Goal: Information Seeking & Learning: Learn about a topic

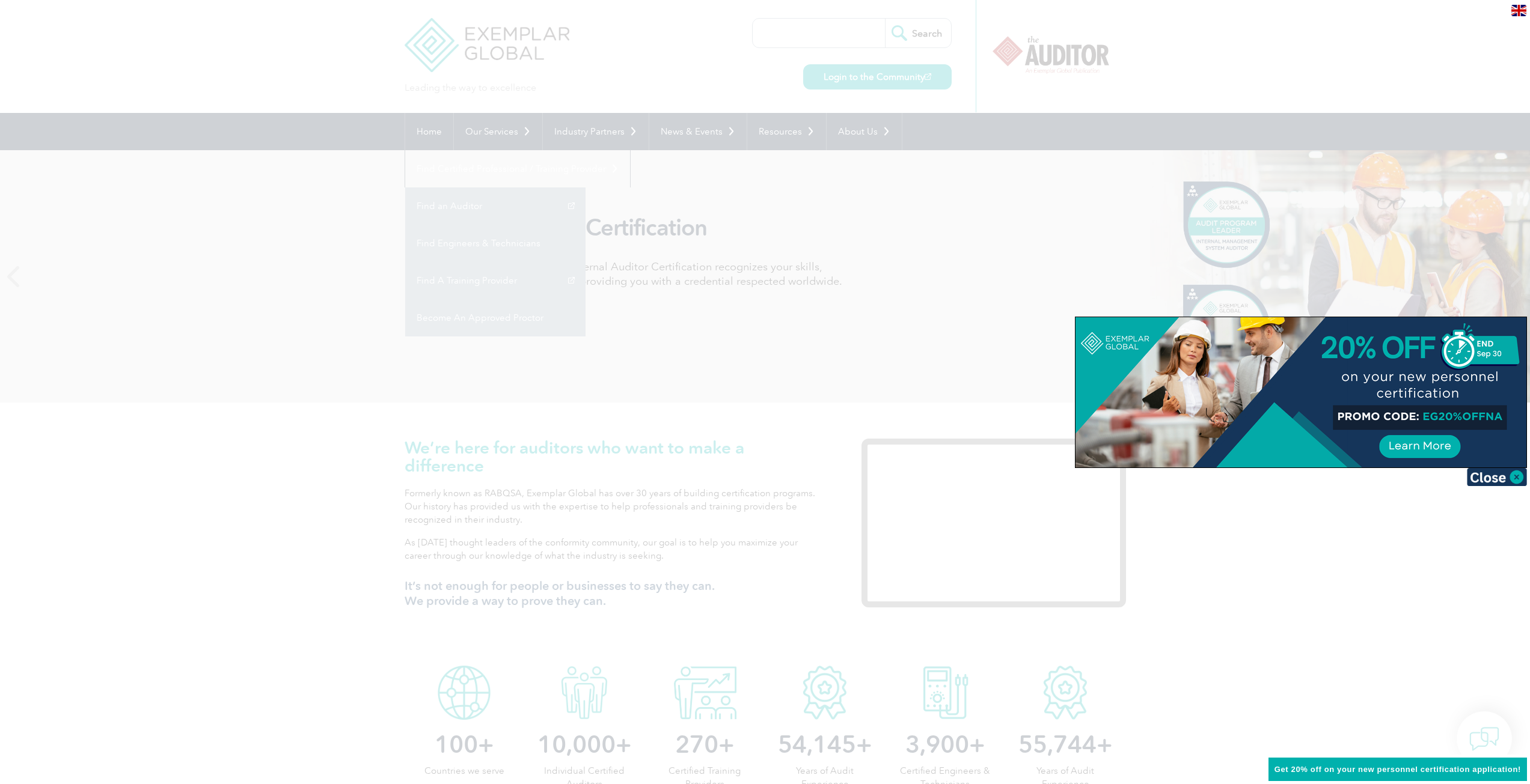
click at [485, 184] on div at bounding box center [765, 392] width 1530 height 784
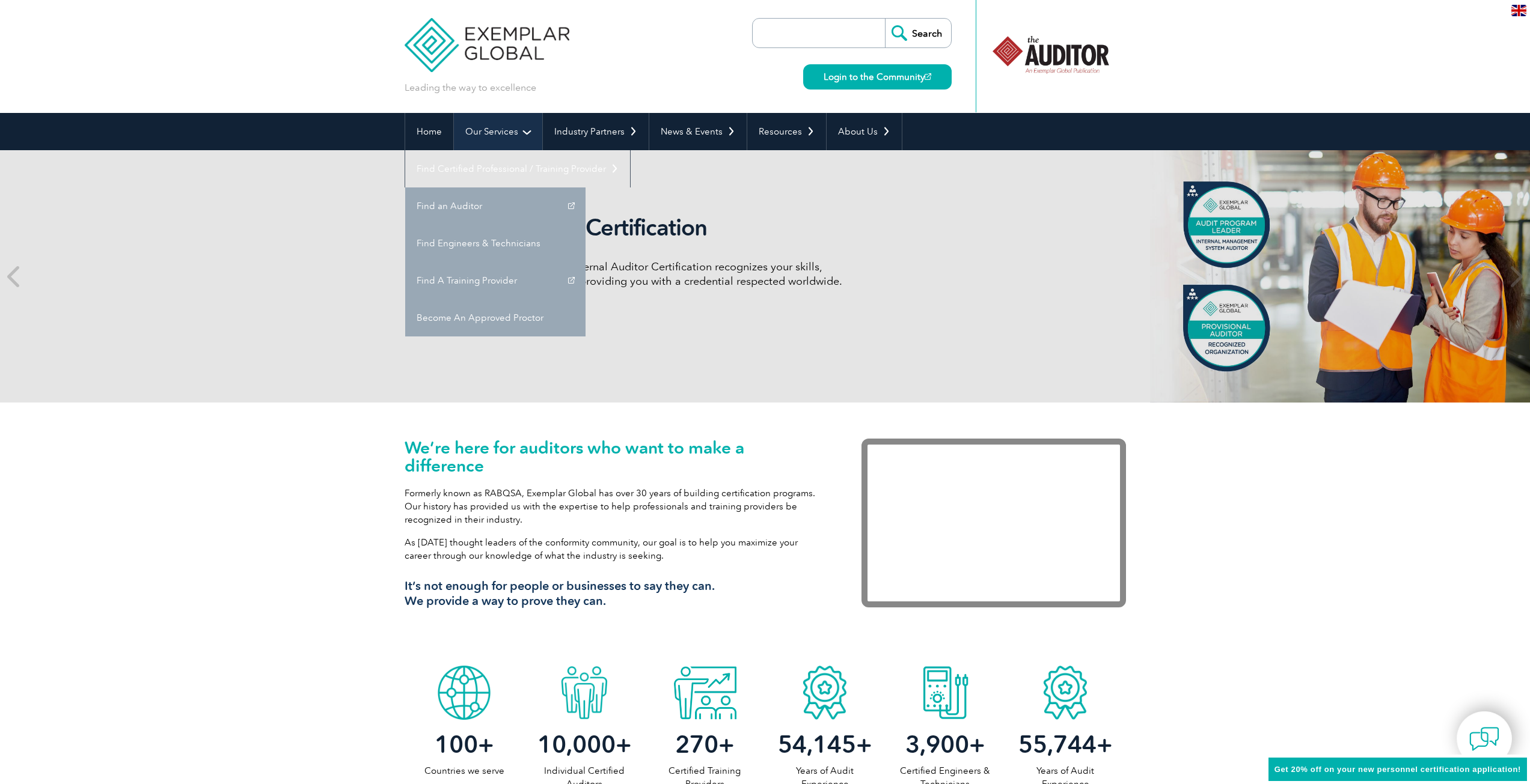
click at [507, 123] on link "Our Services" at bounding box center [498, 131] width 88 height 37
click at [514, 126] on link "Our Services" at bounding box center [498, 131] width 88 height 37
click at [519, 135] on link "Our Services" at bounding box center [498, 131] width 88 height 37
click at [528, 138] on link "Our Services" at bounding box center [498, 131] width 88 height 37
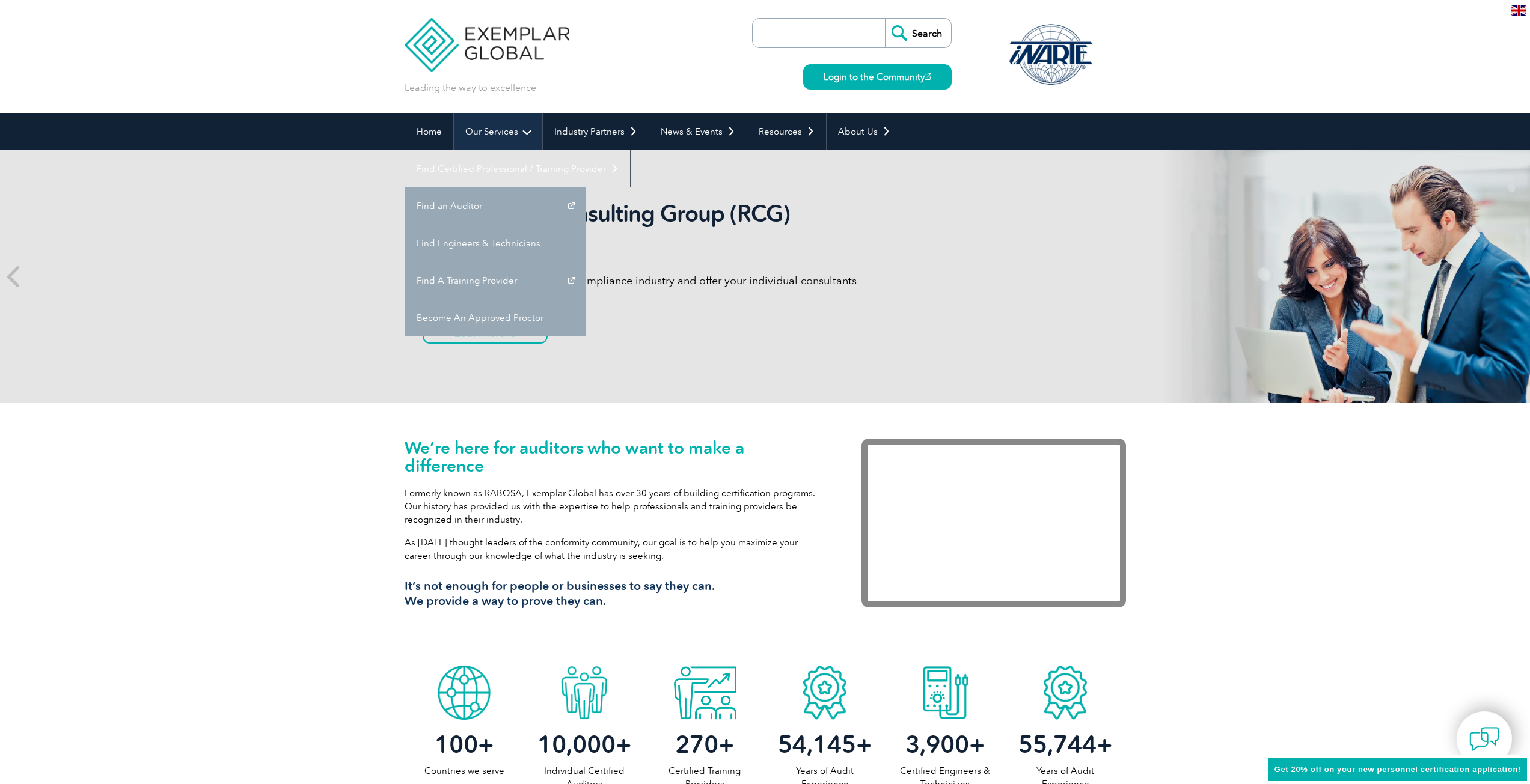
click at [528, 138] on link "Our Services" at bounding box center [498, 131] width 88 height 37
click at [484, 131] on link "Our Services" at bounding box center [498, 131] width 88 height 37
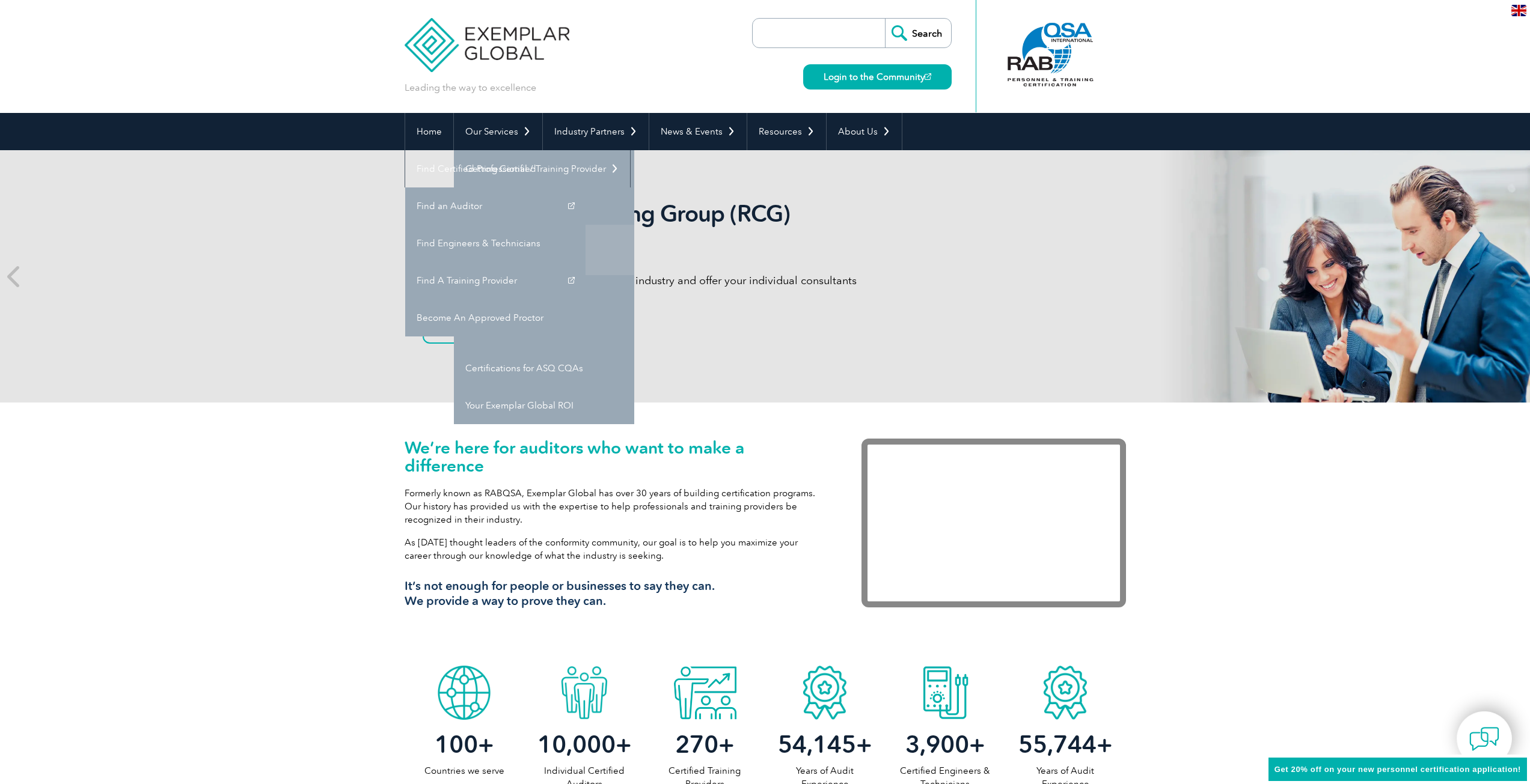
click at [503, 244] on link "Engineers & Technicians Certifications" at bounding box center [544, 250] width 181 height 50
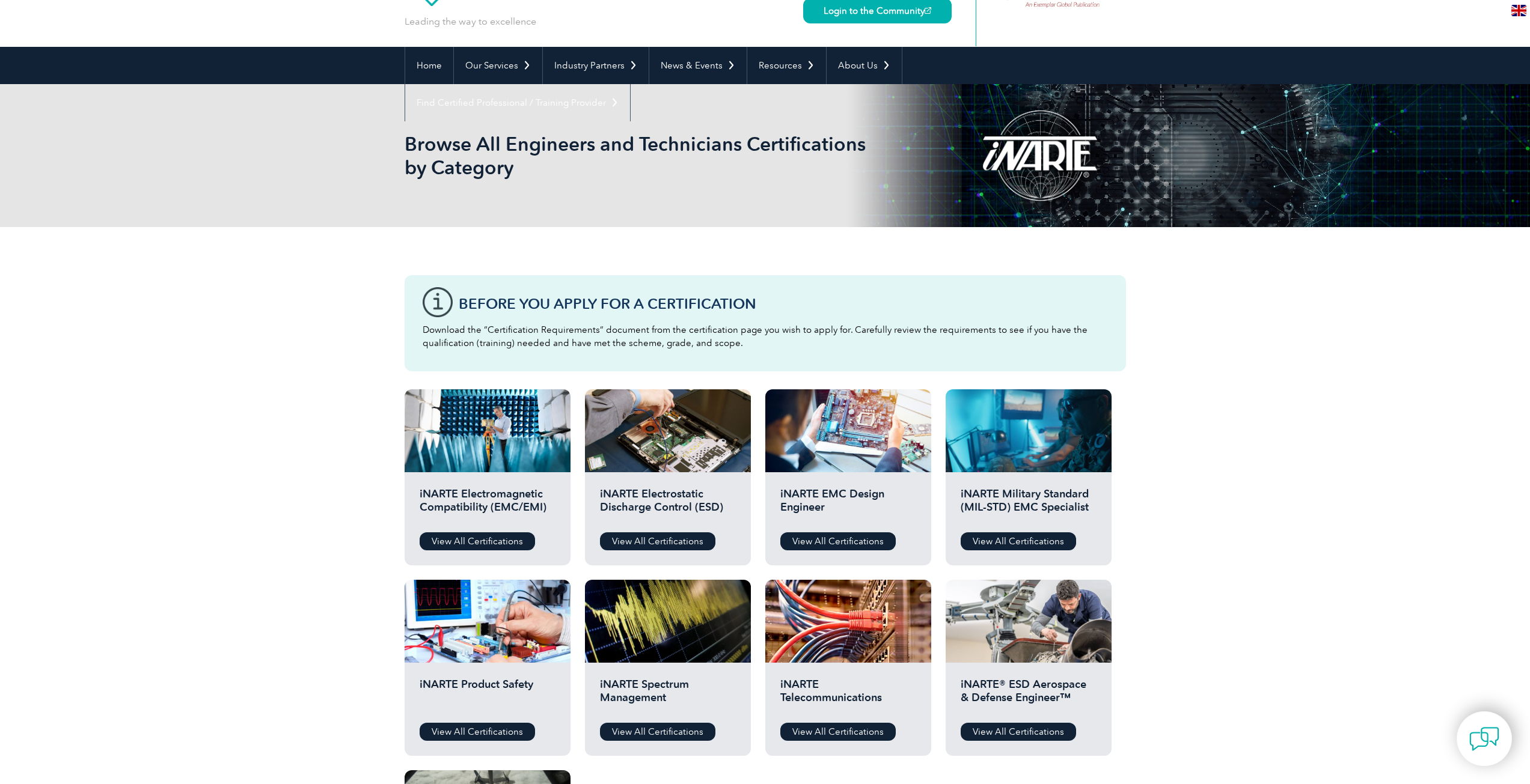
scroll to position [60, 0]
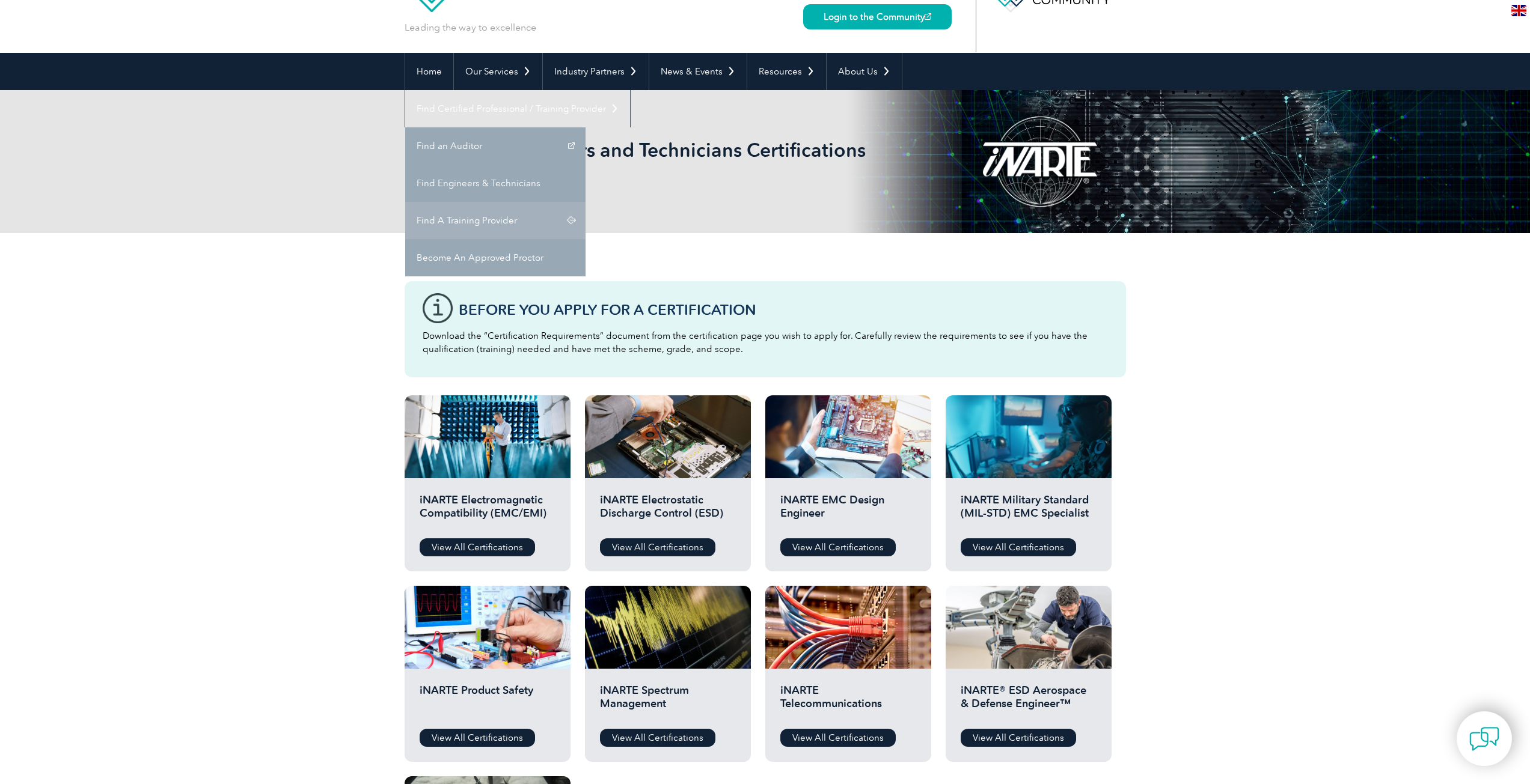
click at [585, 202] on link "Find A Training Provider" at bounding box center [496, 220] width 181 height 37
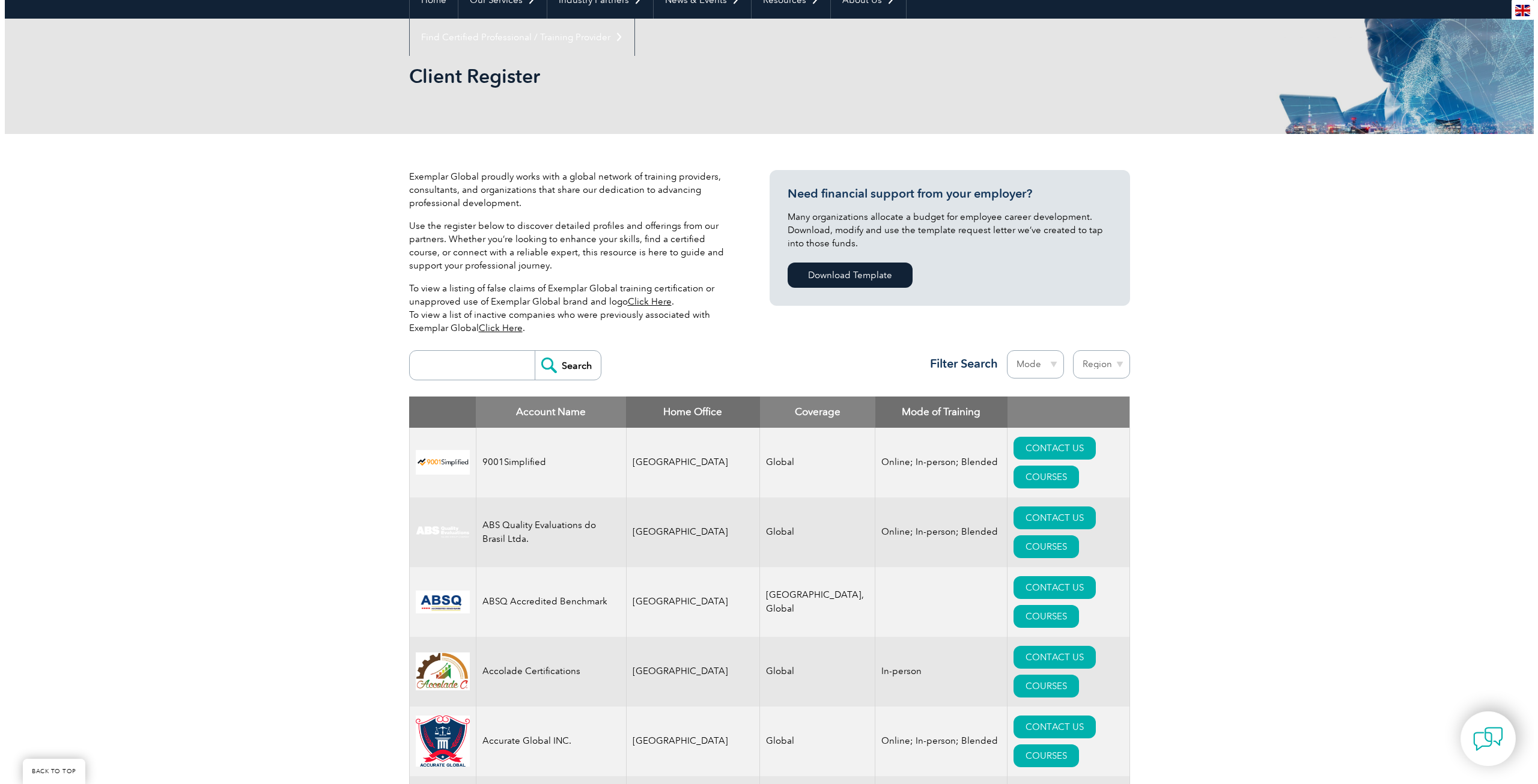
scroll to position [120, 0]
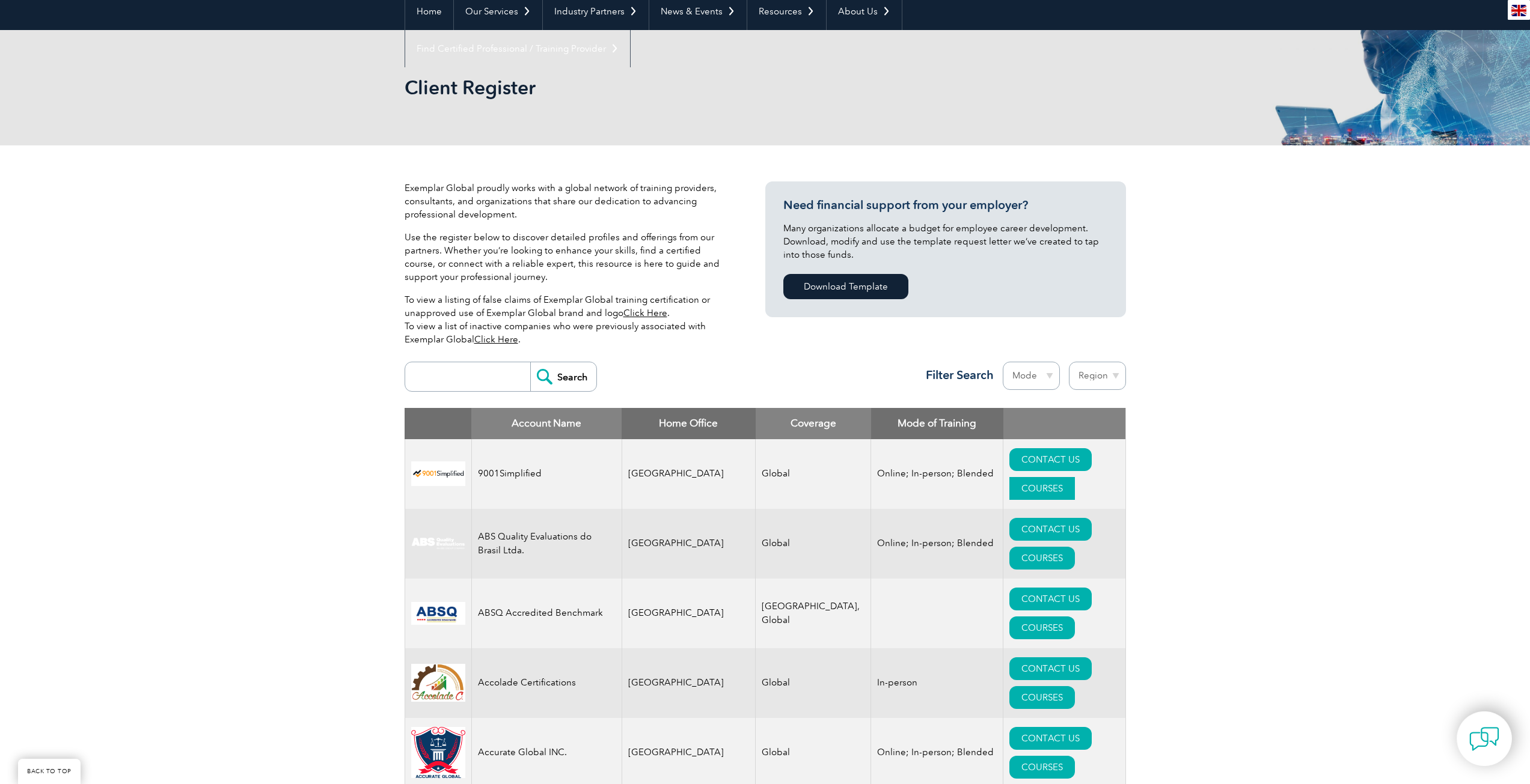
click at [1075, 477] on link "COURSES" at bounding box center [1042, 488] width 66 height 23
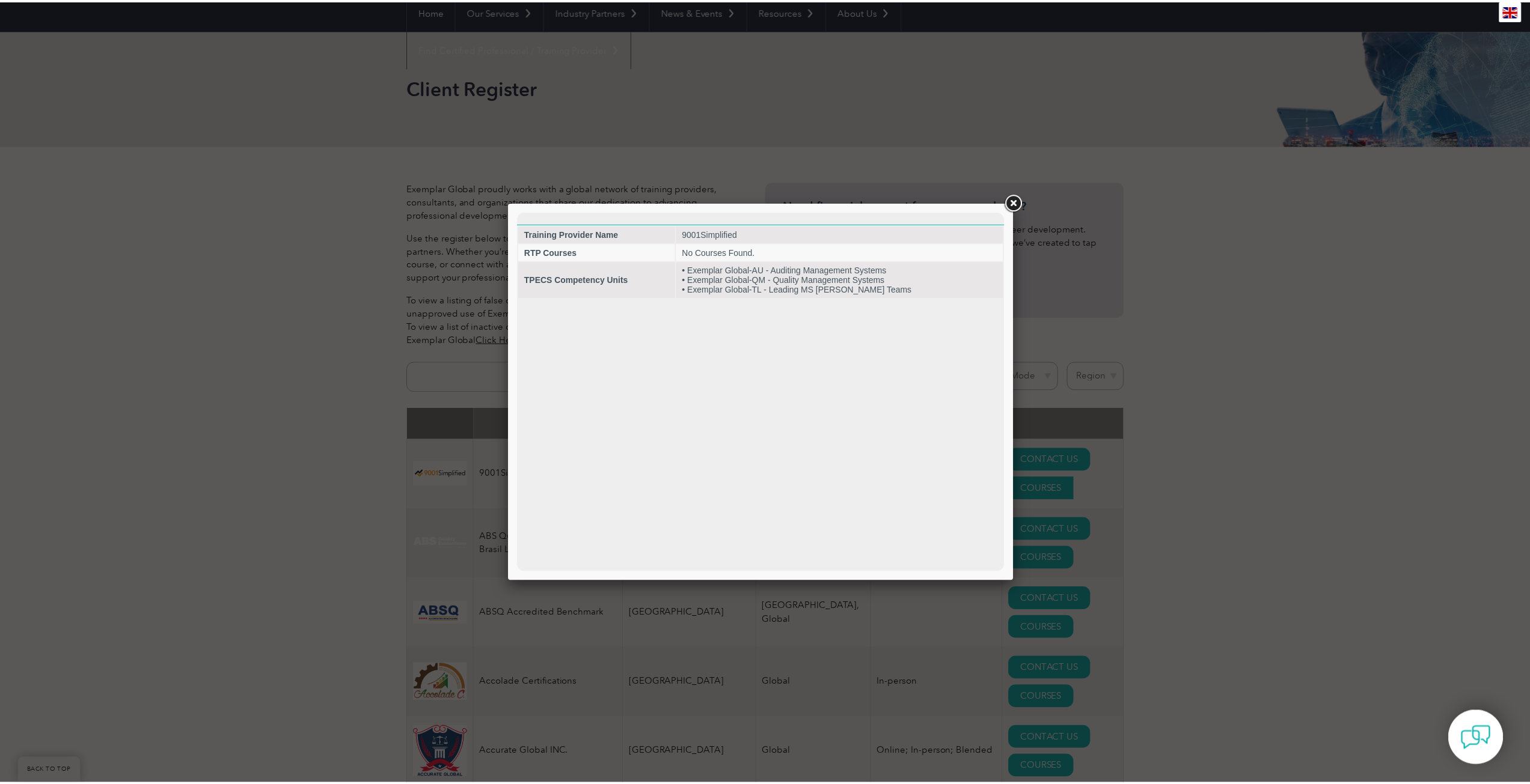
scroll to position [0, 0]
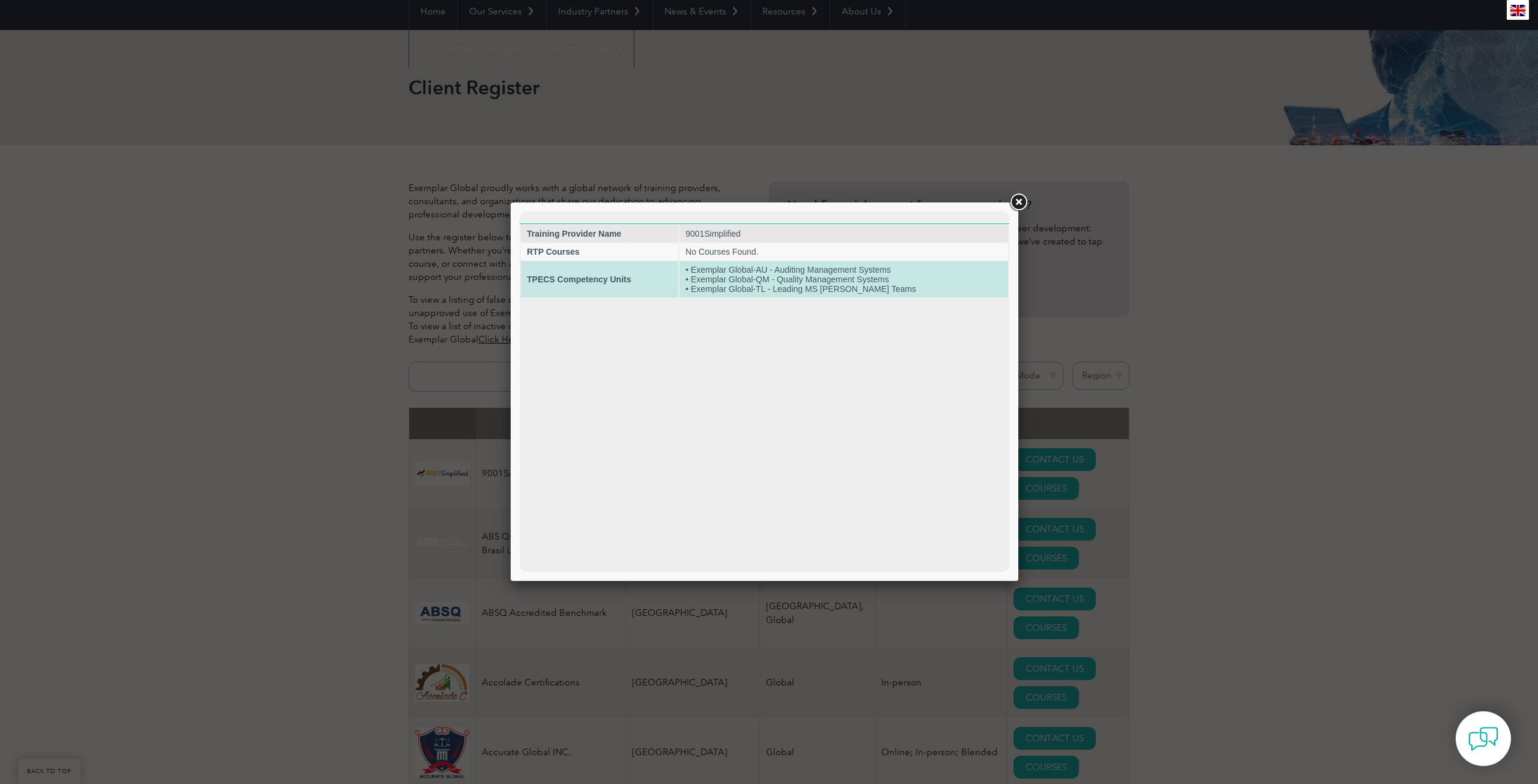
click at [804, 279] on td "• Exemplar Global-AU - Auditing Management Systems • Exemplar Global-QM - Quali…" at bounding box center [844, 279] width 328 height 36
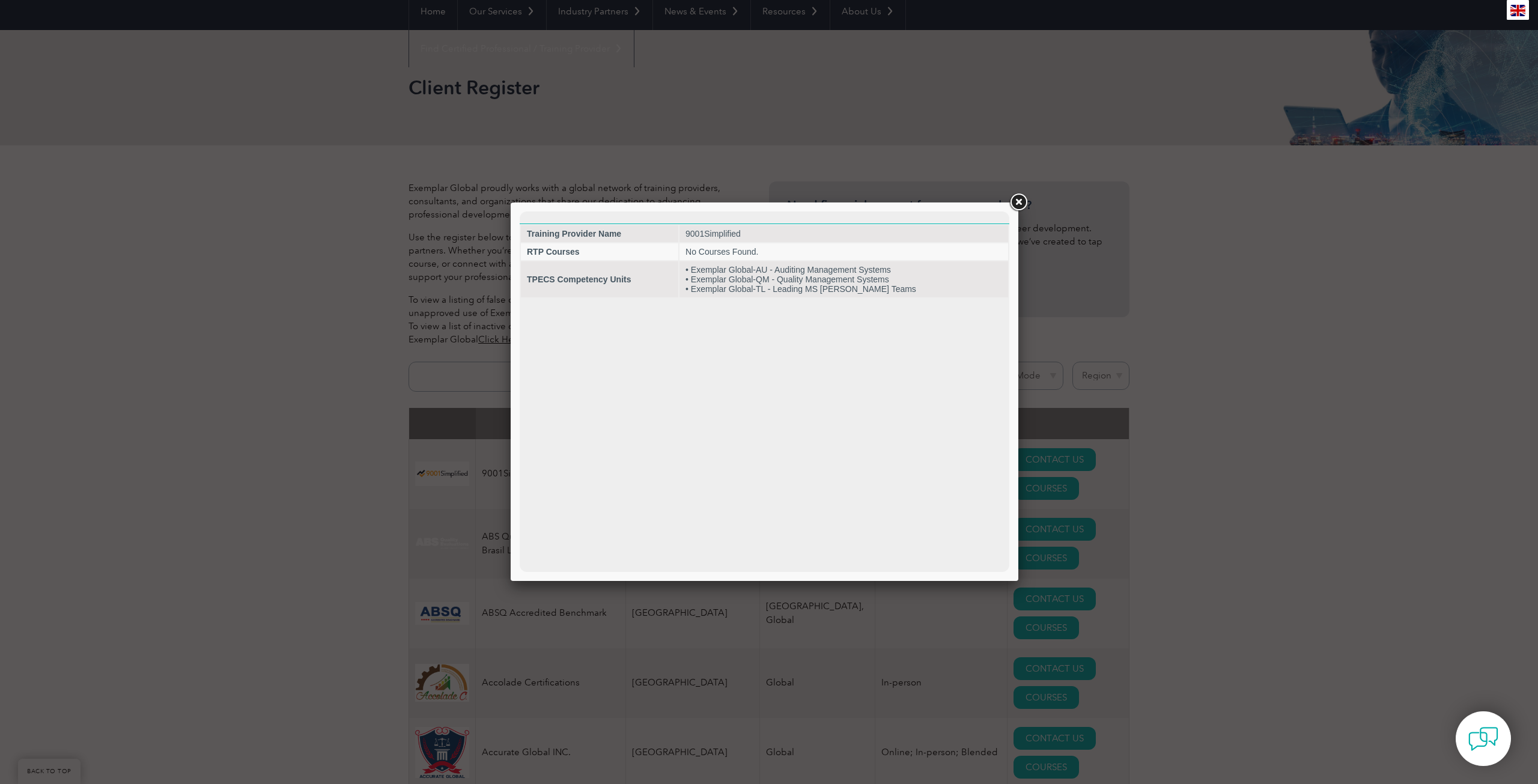
click at [1019, 204] on link at bounding box center [1018, 202] width 21 height 21
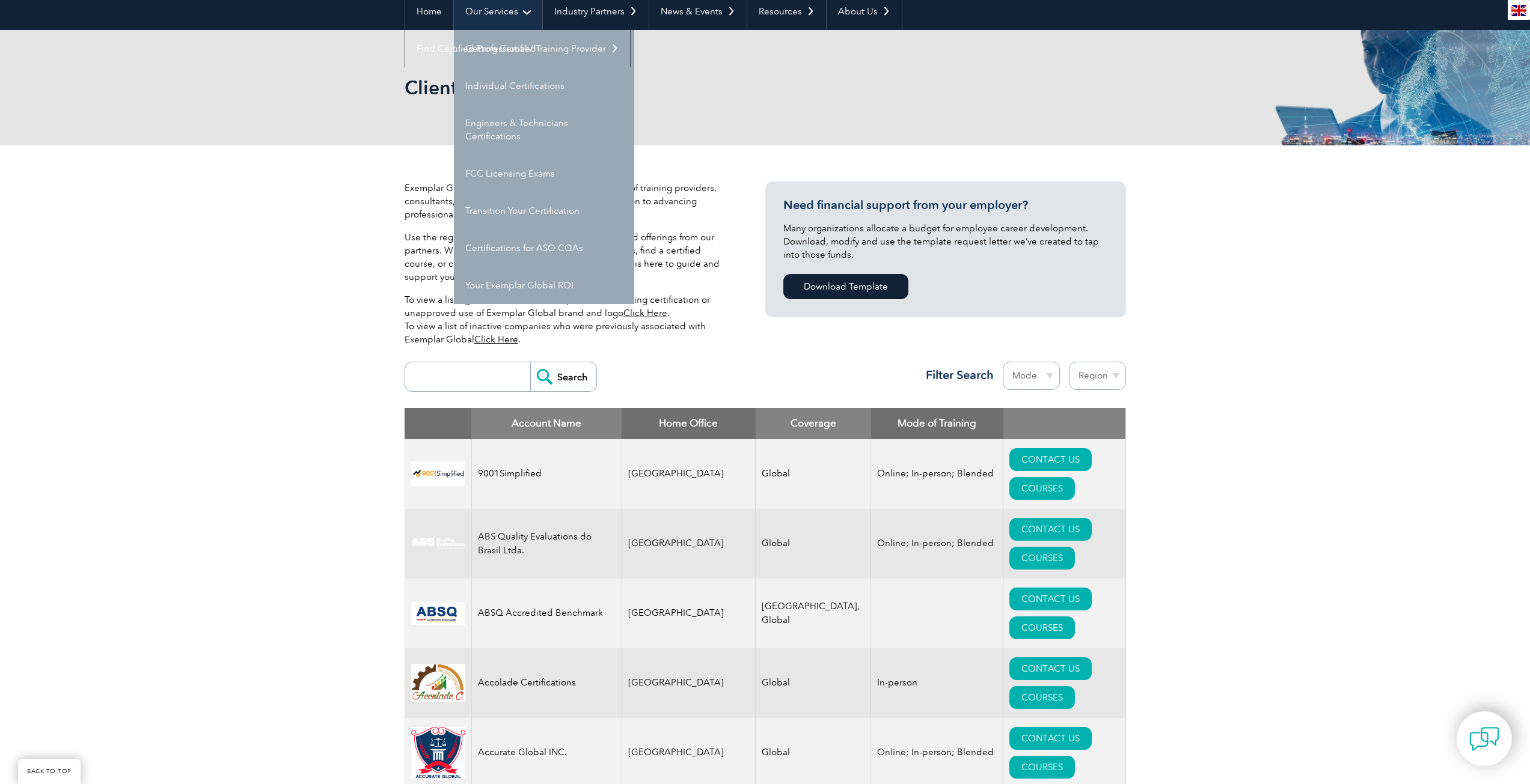
click at [509, 9] on link "Our Services" at bounding box center [498, 11] width 88 height 37
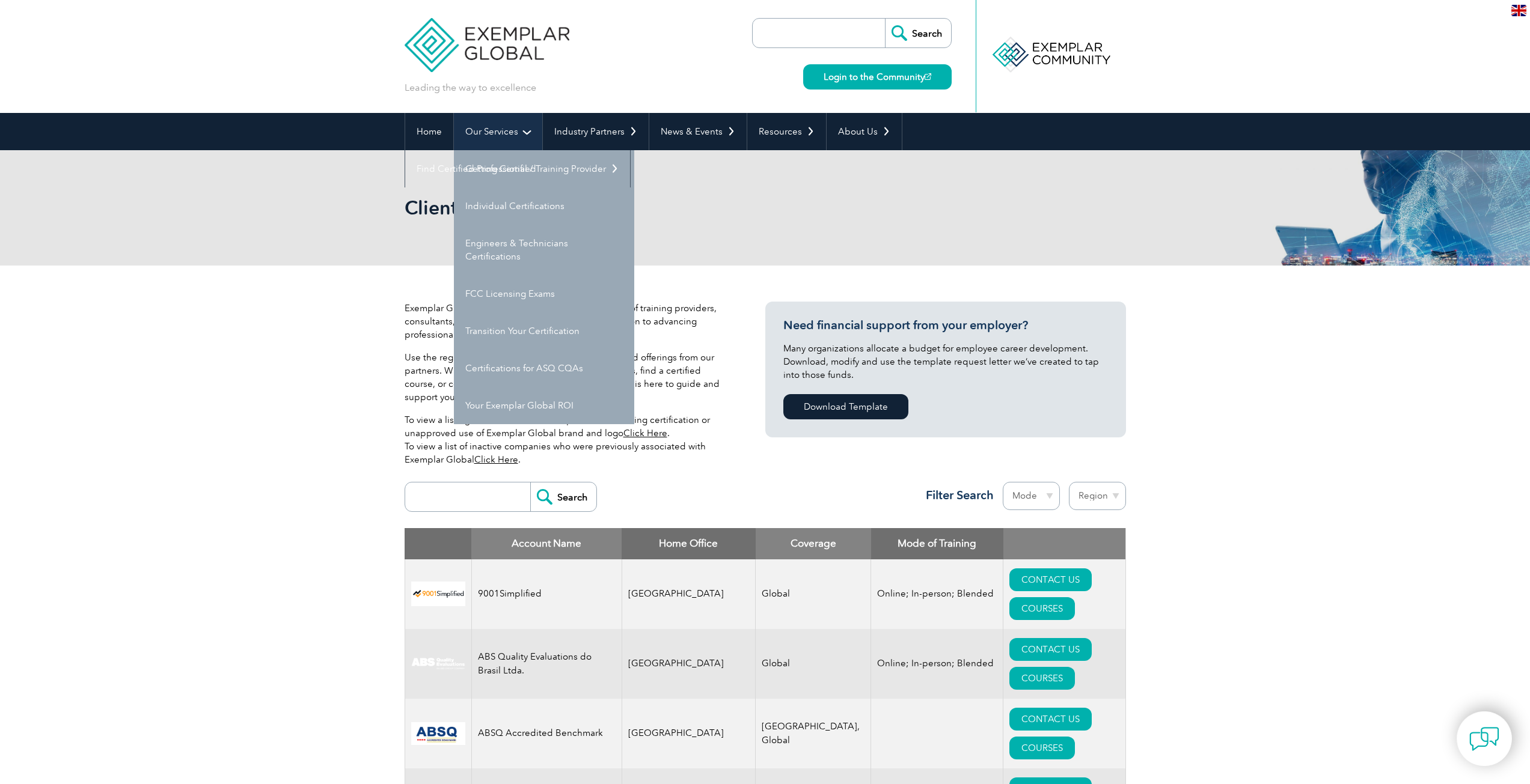
click at [506, 136] on link "Our Services" at bounding box center [498, 131] width 88 height 37
click at [479, 205] on link "Individual Certifications" at bounding box center [544, 206] width 181 height 37
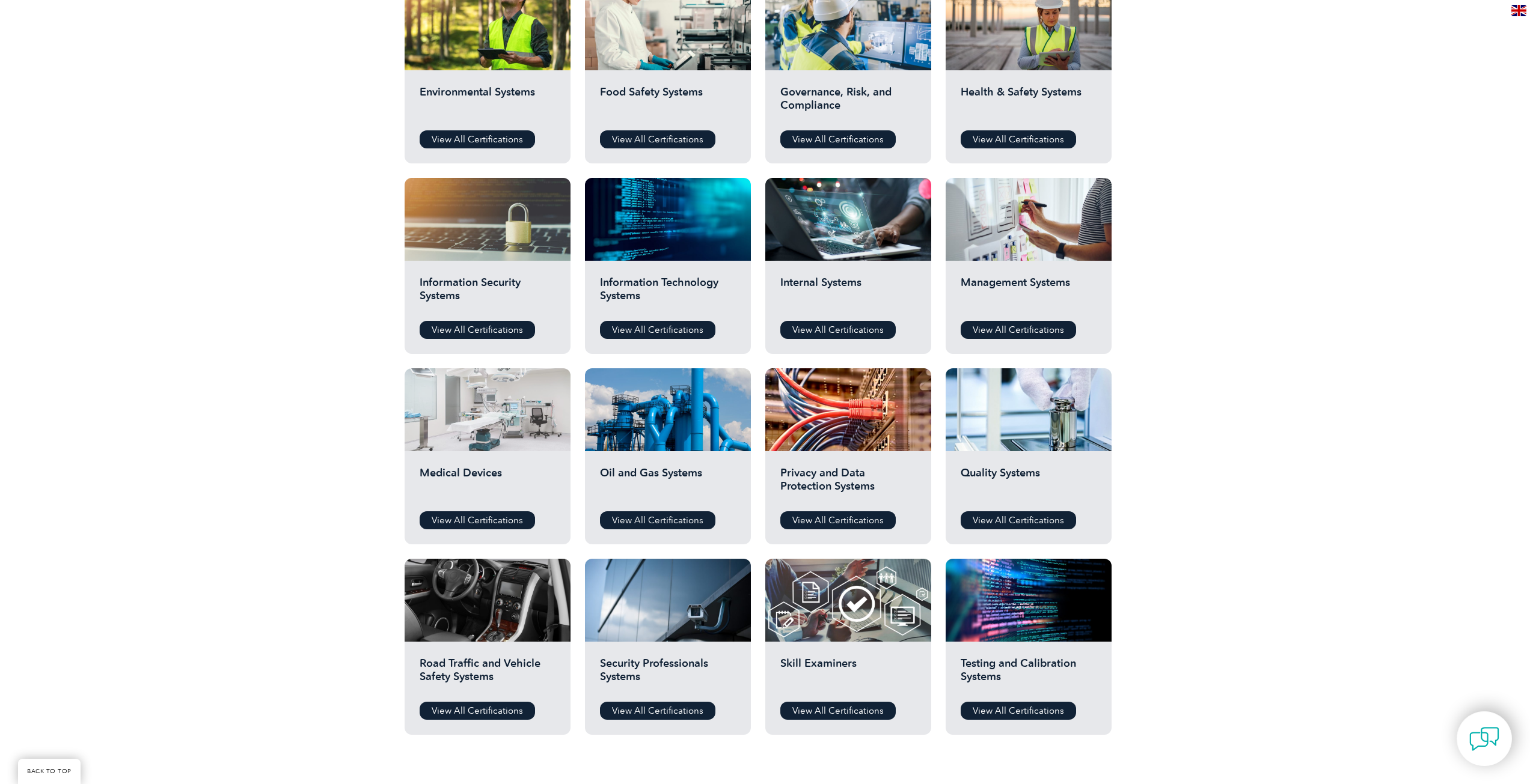
scroll to position [481, 0]
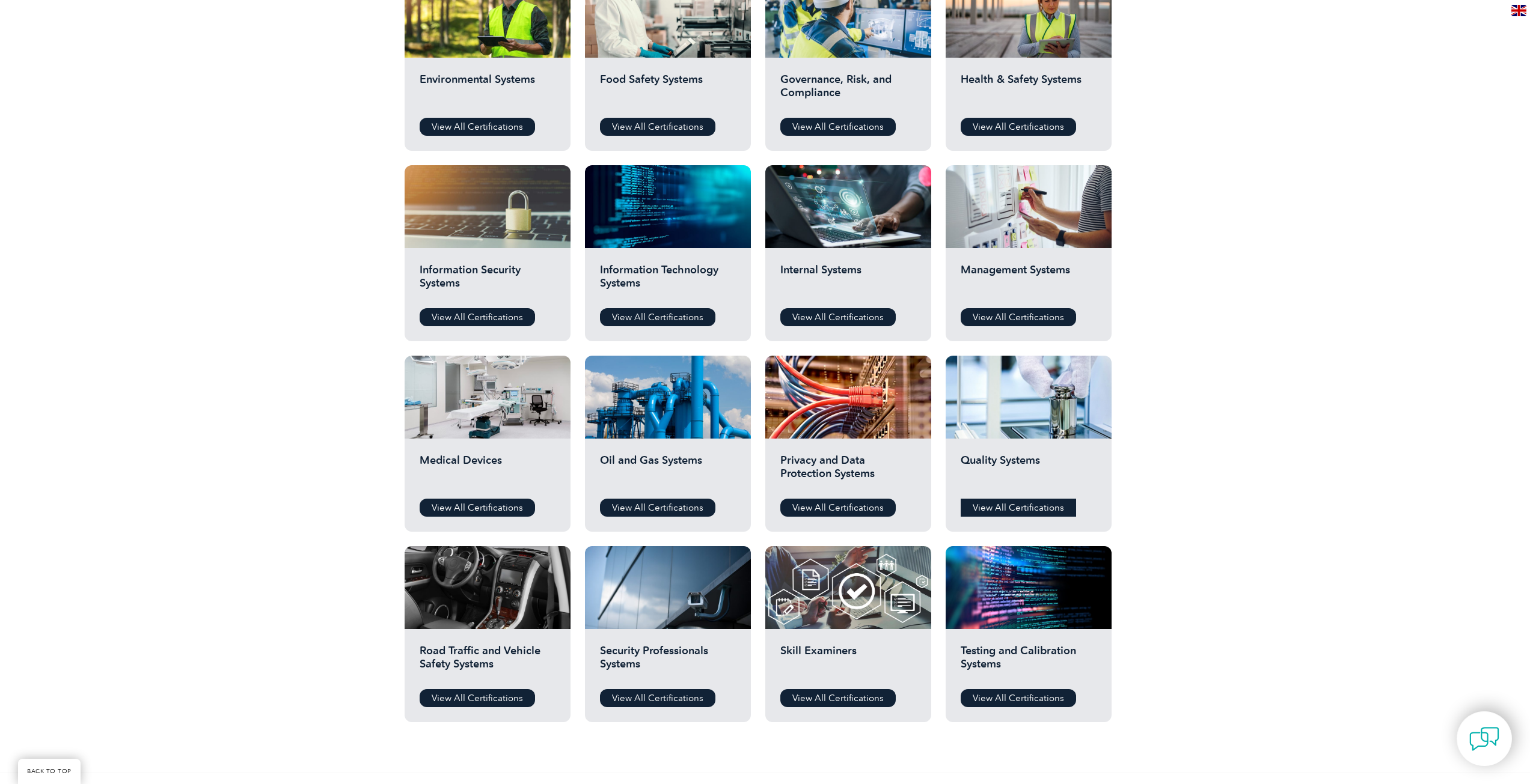
click at [1005, 502] on link "View All Certifications" at bounding box center [1018, 507] width 115 height 18
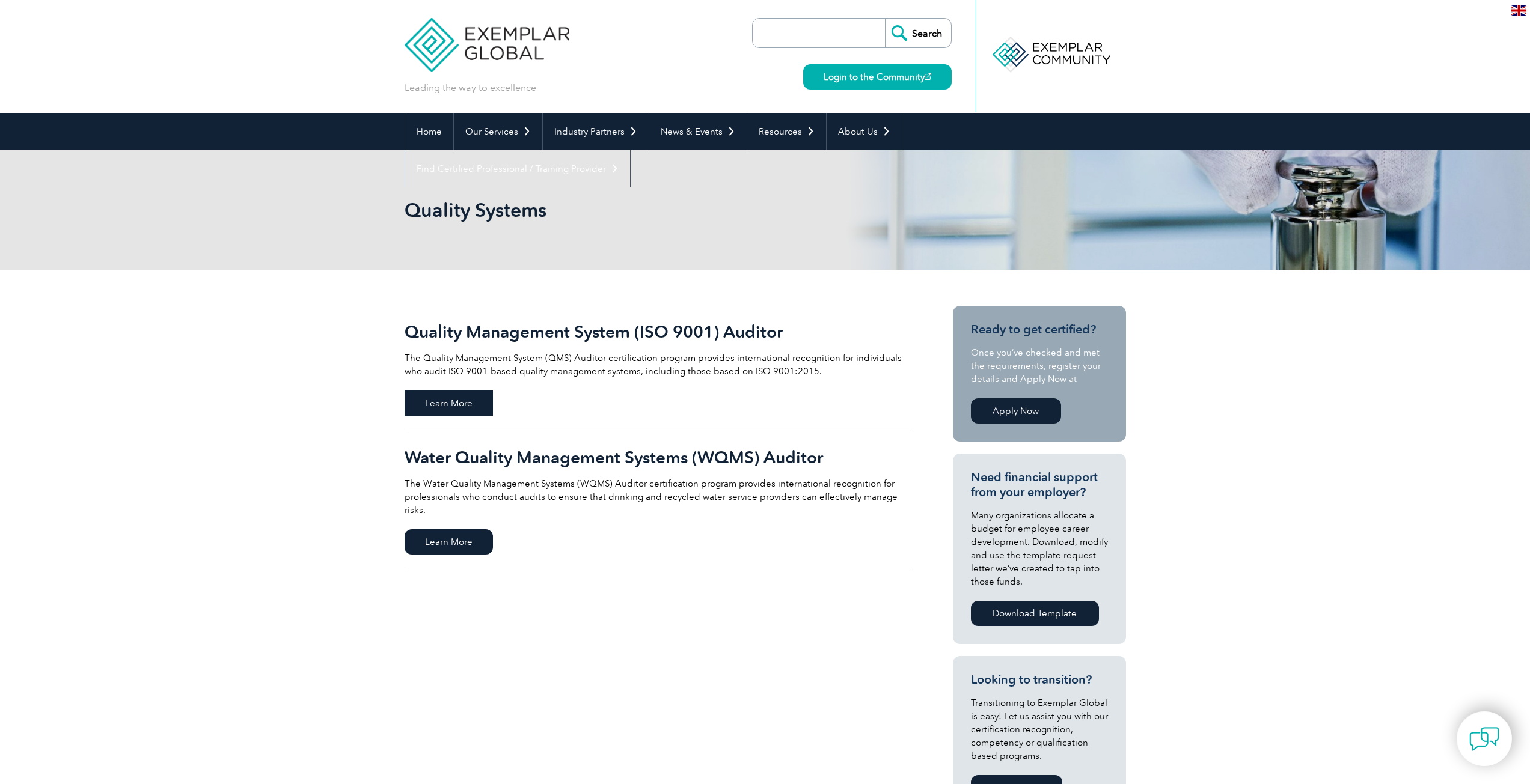
click at [428, 405] on span "Learn More" at bounding box center [449, 403] width 88 height 25
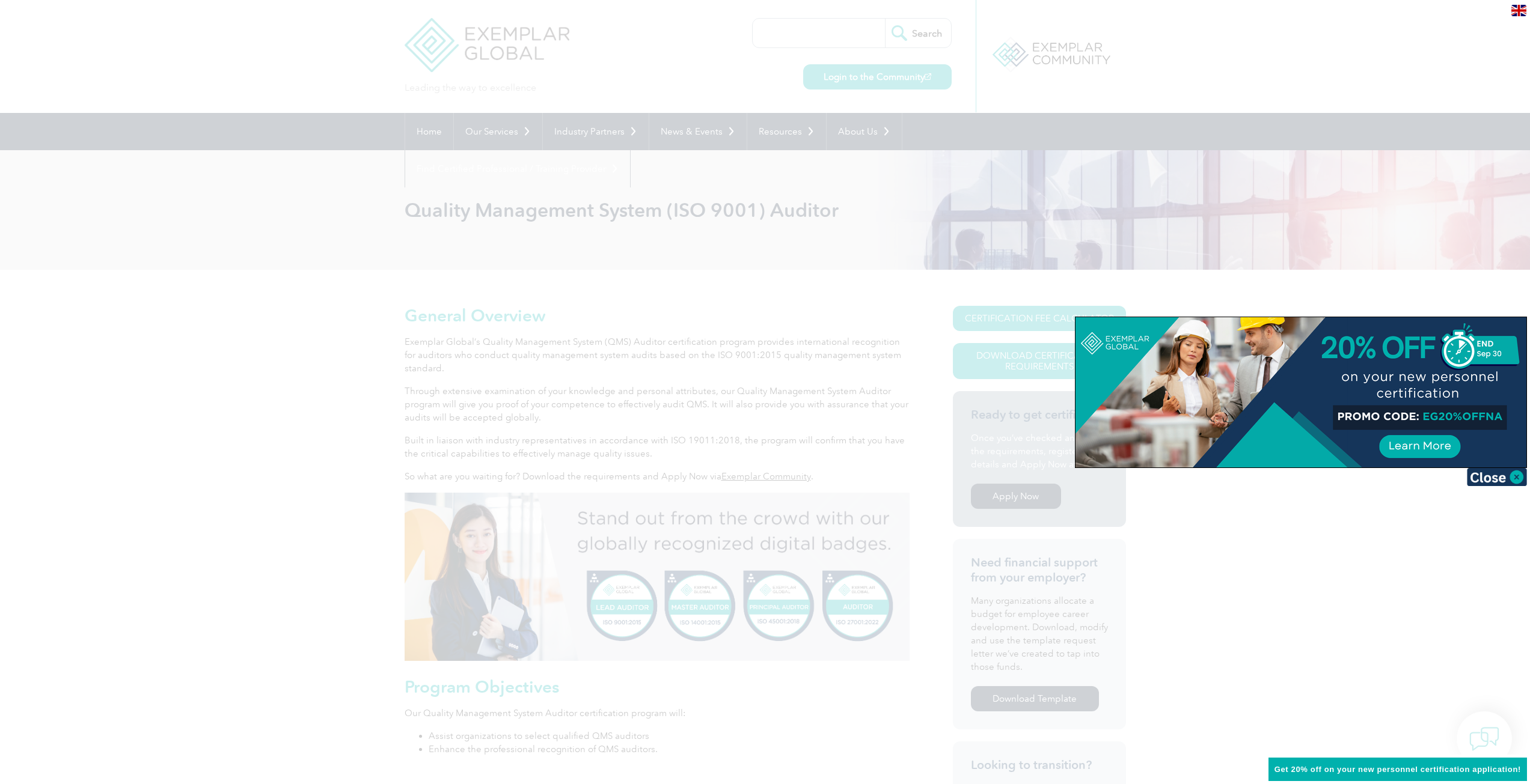
click at [153, 397] on div at bounding box center [765, 392] width 1530 height 784
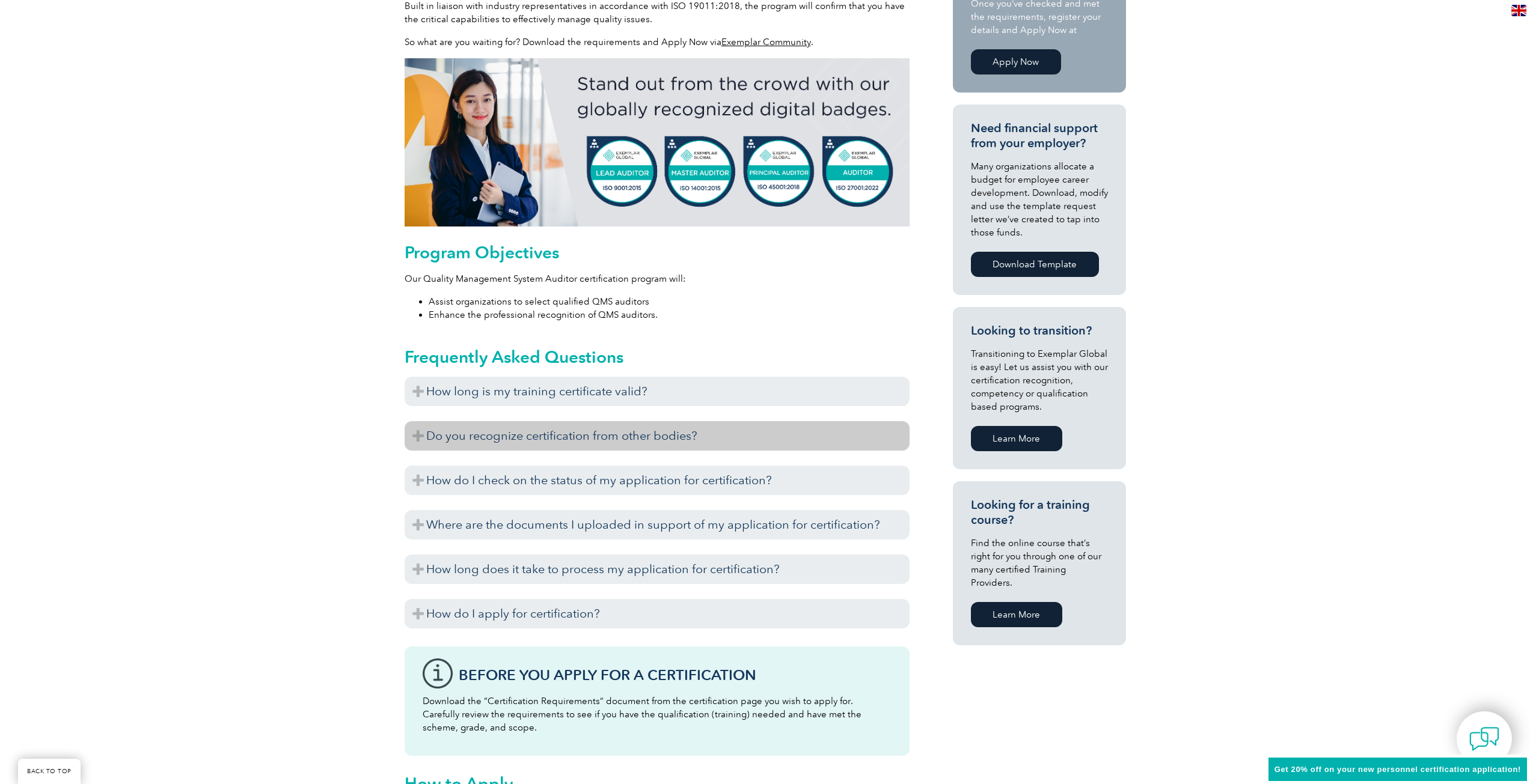
scroll to position [541, 0]
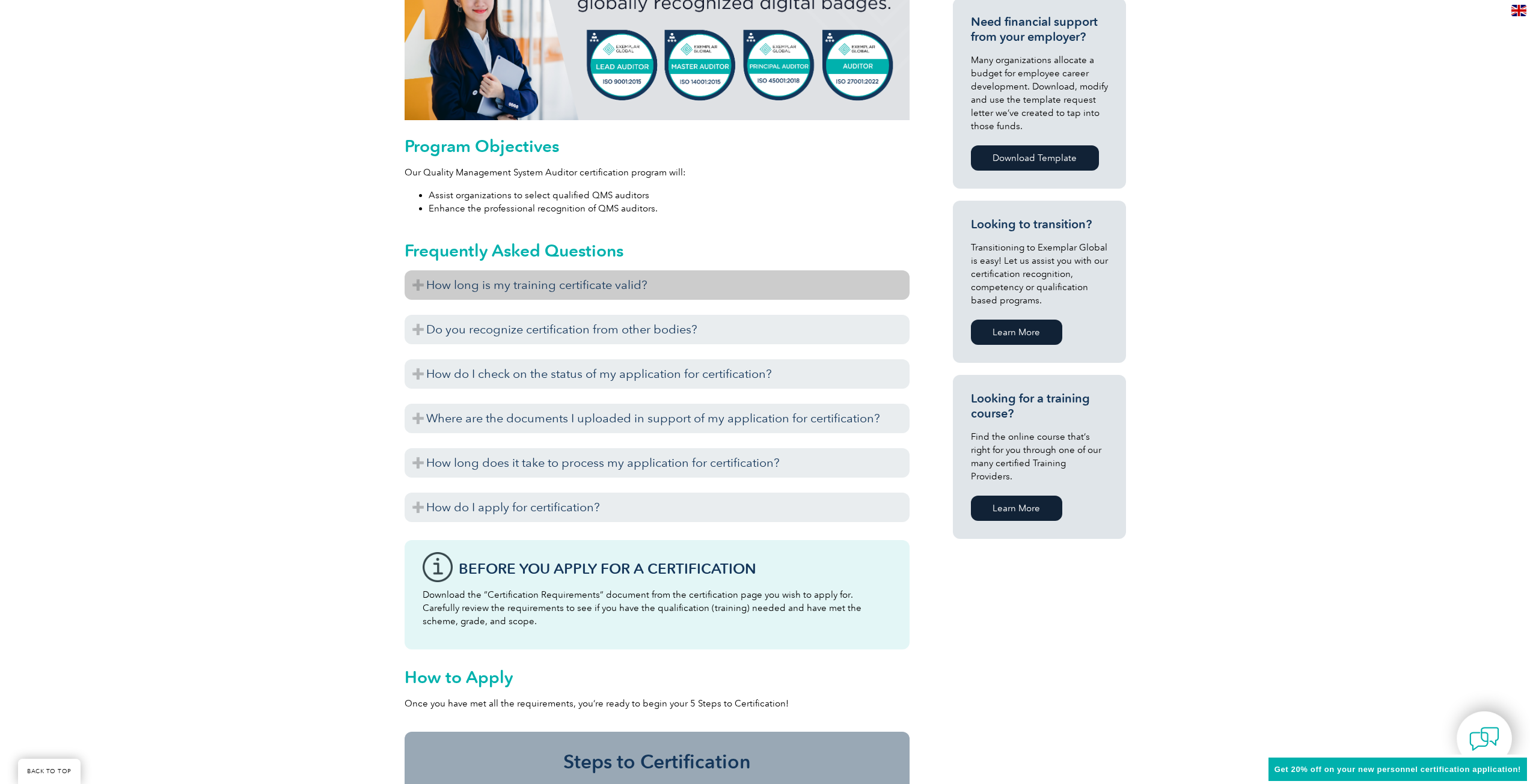
click at [577, 281] on h3 "How long is my training certificate valid?" at bounding box center [657, 285] width 505 height 29
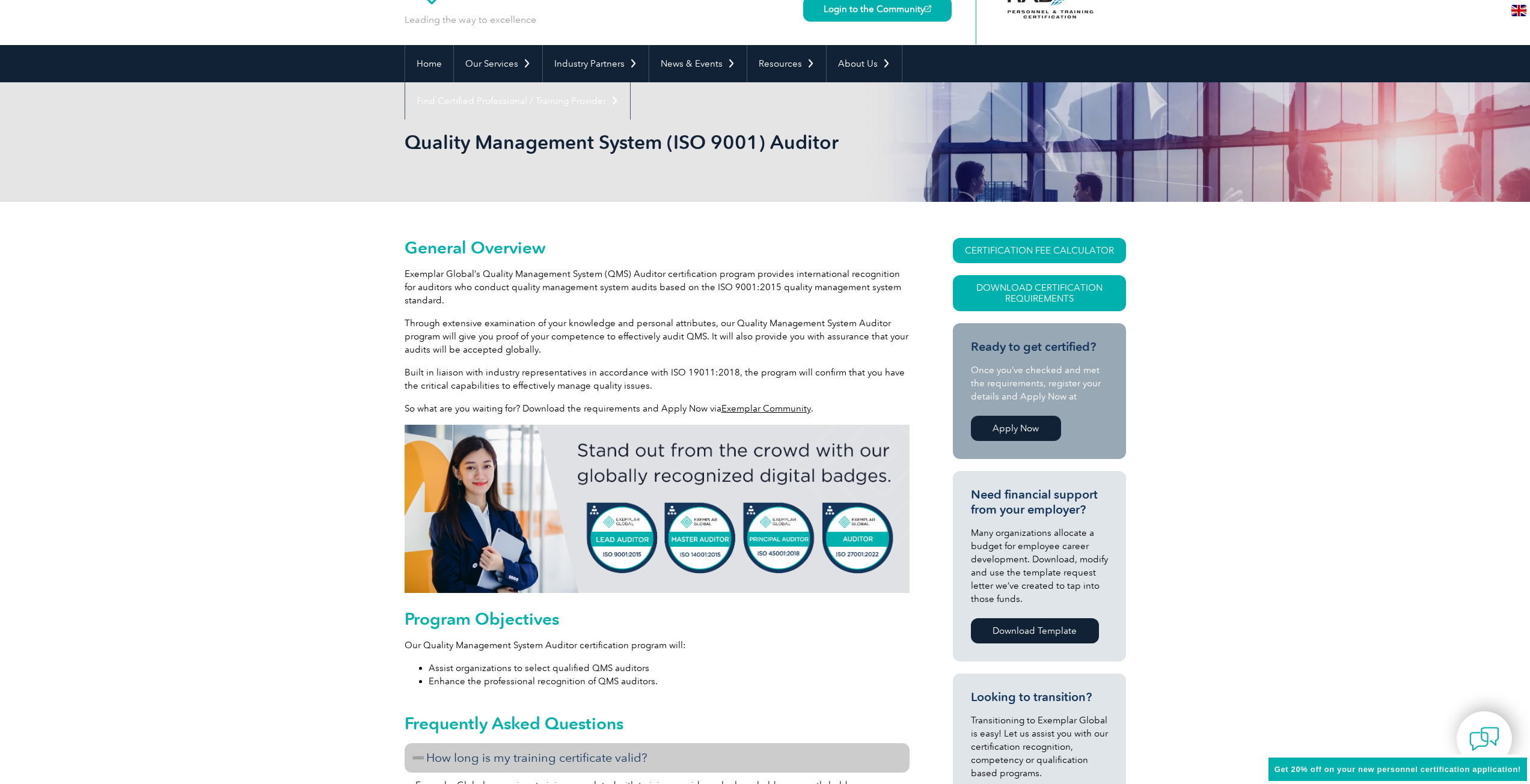
scroll to position [0, 0]
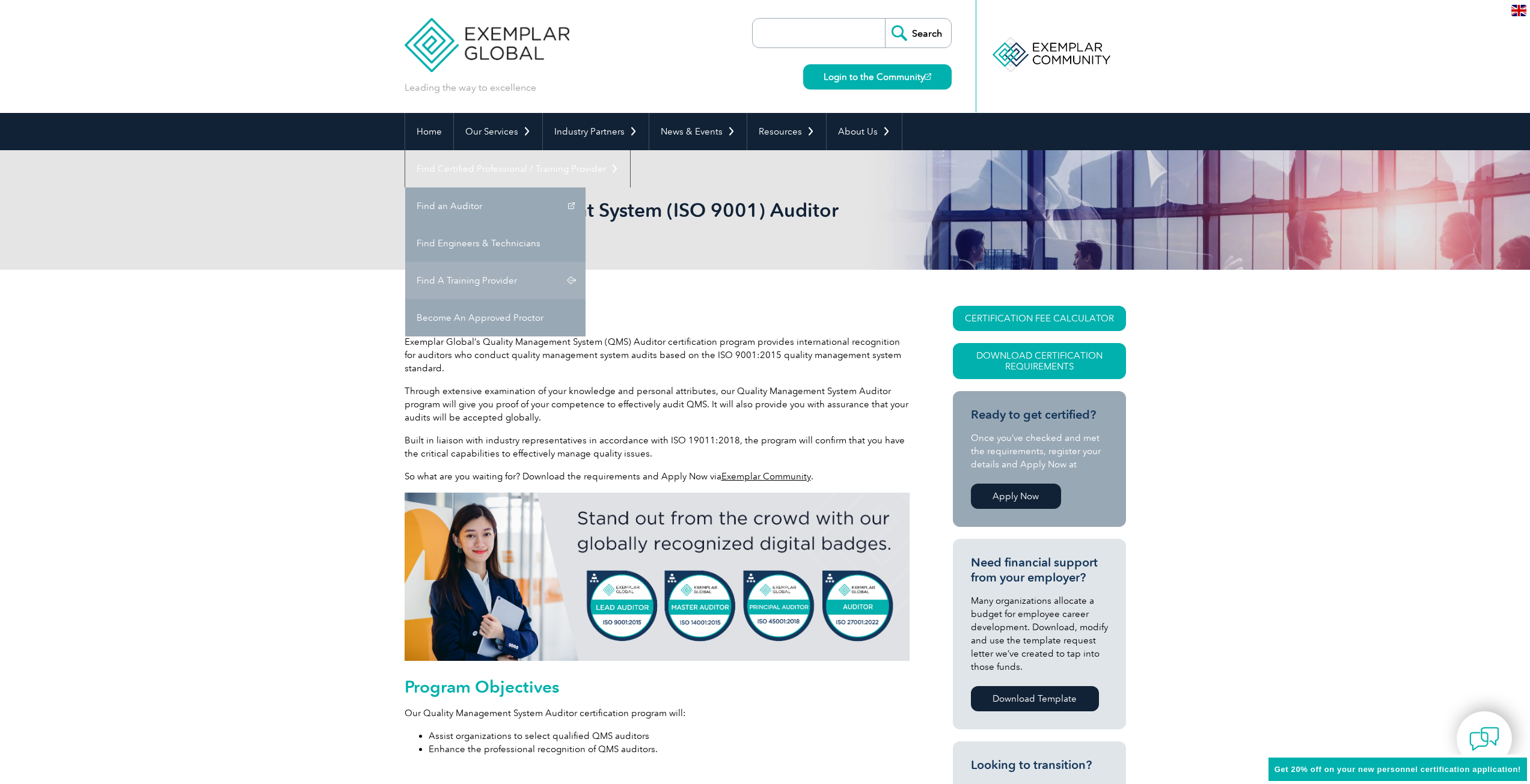
click at [585, 262] on link "Find A Training Provider" at bounding box center [496, 281] width 181 height 37
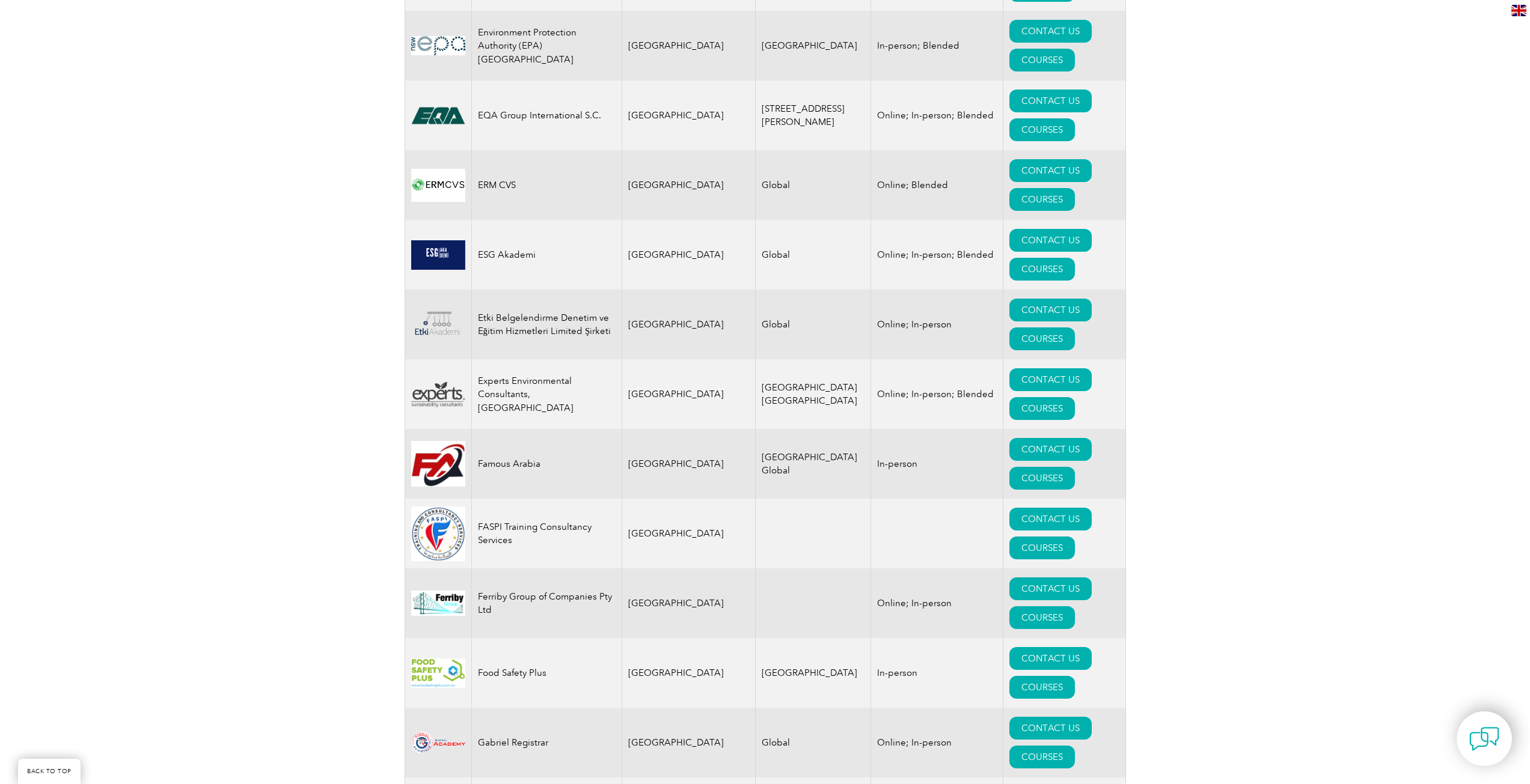
scroll to position [6068, 0]
